Goal: Contribute content

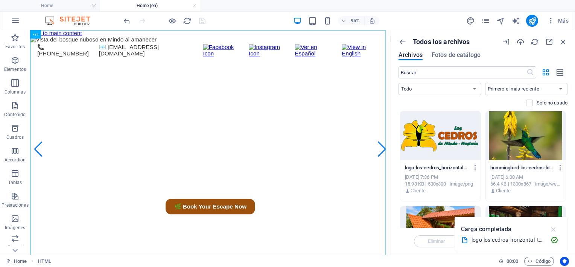
click at [555, 227] on icon "button" at bounding box center [554, 229] width 9 height 8
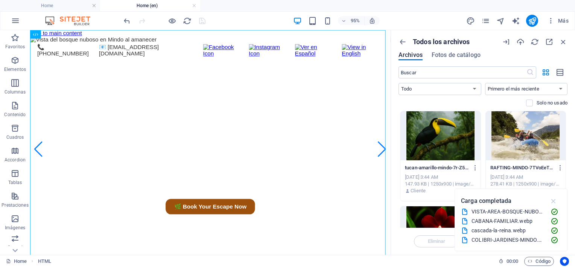
click at [556, 197] on icon "button" at bounding box center [554, 201] width 9 height 8
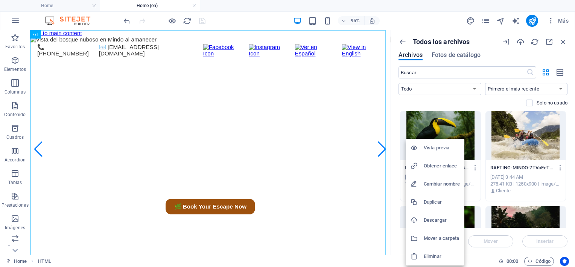
click at [441, 164] on h6 "Obtener enlace" at bounding box center [442, 165] width 36 height 9
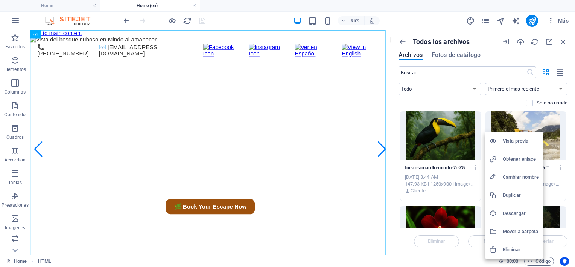
click at [511, 159] on h6 "Obtener enlace" at bounding box center [521, 158] width 36 height 9
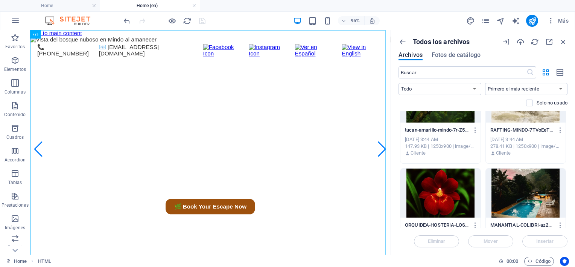
scroll to position [113, 0]
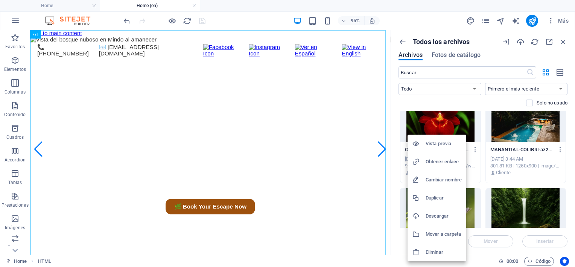
click at [442, 160] on h6 "Obtener enlace" at bounding box center [444, 161] width 36 height 9
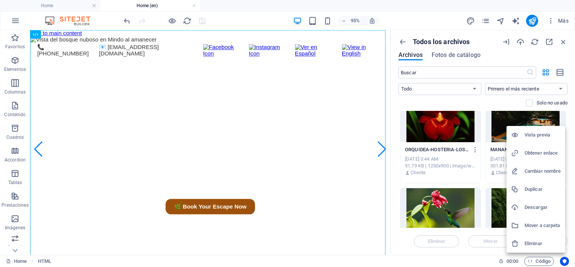
click at [535, 149] on h6 "Obtener enlace" at bounding box center [543, 152] width 36 height 9
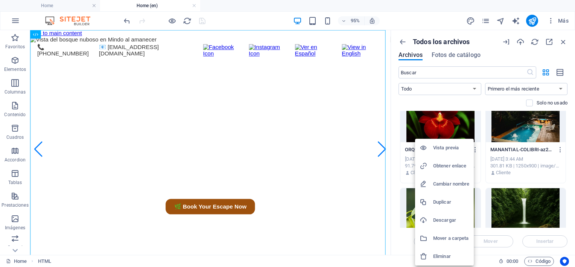
click at [448, 161] on li "Obtener enlace" at bounding box center [444, 166] width 59 height 18
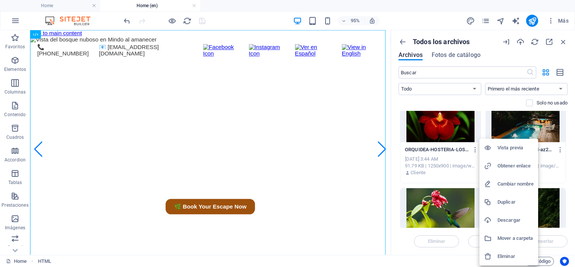
click at [509, 168] on h6 "Obtener enlace" at bounding box center [516, 165] width 36 height 9
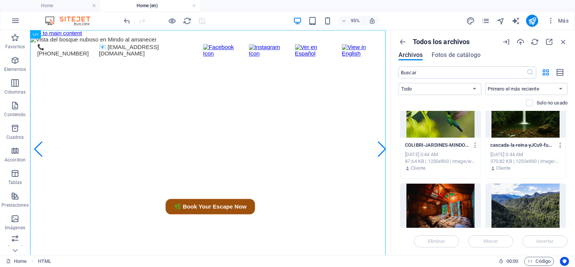
scroll to position [226, 0]
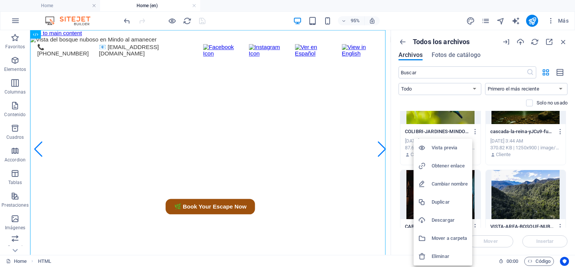
click at [444, 167] on h6 "Obtener enlace" at bounding box center [450, 165] width 36 height 9
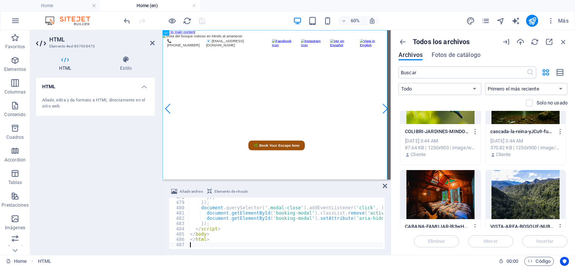
type textarea "</html>"
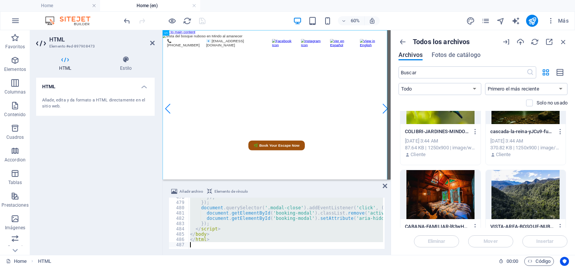
scroll to position [2322, 0]
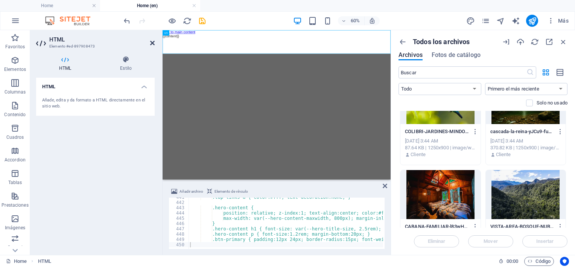
click at [151, 44] on icon at bounding box center [152, 43] width 5 height 6
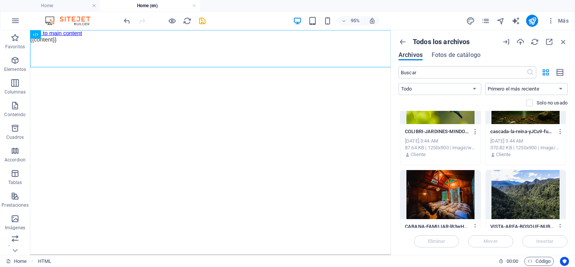
click at [162, 44] on html "Skip to main content [GEOGRAPHIC_DATA] – [GEOGRAPHIC_DATA] in [GEOGRAPHIC_DATA]…" at bounding box center [220, 37] width 380 height 14
click at [258, 44] on html "Skip to main content [GEOGRAPHIC_DATA] – [GEOGRAPHIC_DATA] in [GEOGRAPHIC_DATA]…" at bounding box center [220, 37] width 380 height 14
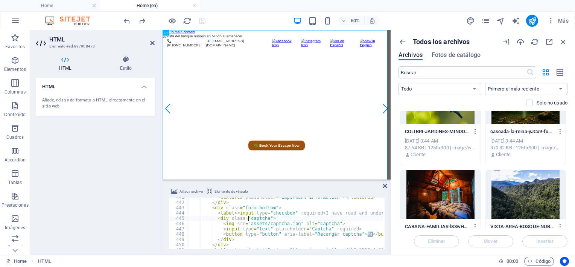
type textarea "</html>"
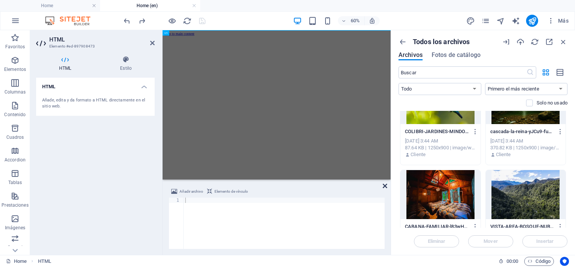
click at [384, 186] on icon at bounding box center [385, 186] width 5 height 6
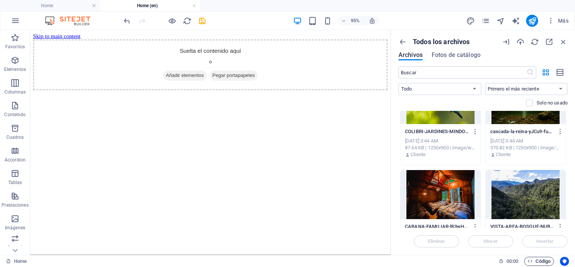
click at [530, 261] on icon "button" at bounding box center [530, 260] width 5 height 5
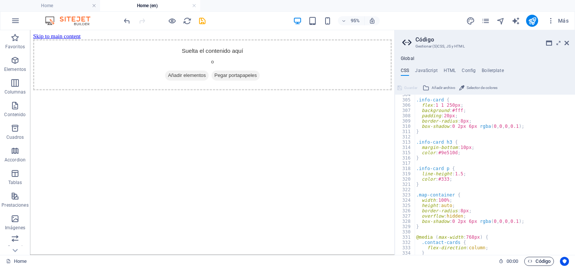
scroll to position [1599, 0]
click at [450, 71] on h4 "HTML" at bounding box center [450, 72] width 12 height 8
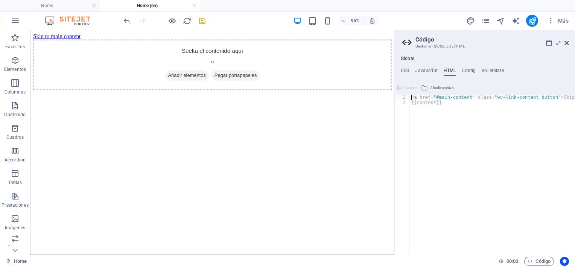
click at [446, 128] on div "< a href = "#main-content" class = "wv-link-content button" > Skip to main cont…" at bounding box center [511, 177] width 203 height 165
type textarea "{{content}}"
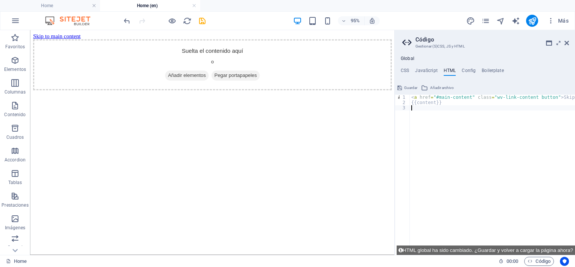
paste textarea "<a href="#main-content" class="wv-link-content button">Skip to main content</a>"
type textarea "<a href="#main-content" class="wv-link-content button">Skip to main content</a>"
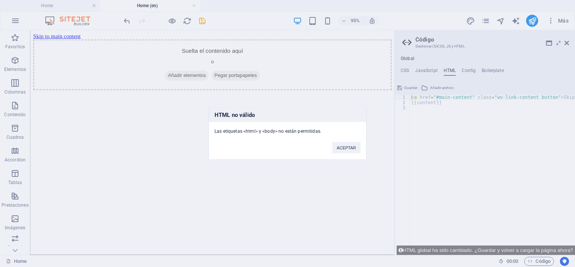
drag, startPoint x: 324, startPoint y: 130, endPoint x: 244, endPoint y: 133, distance: 80.3
click at [244, 133] on div "Las etiquetas <html> y <body> no están permitidas." at bounding box center [287, 128] width 157 height 12
drag, startPoint x: 244, startPoint y: 133, endPoint x: 253, endPoint y: 131, distance: 9.5
copy div "<html> y <body> no están permitidas."
